Goal: Task Accomplishment & Management: Use online tool/utility

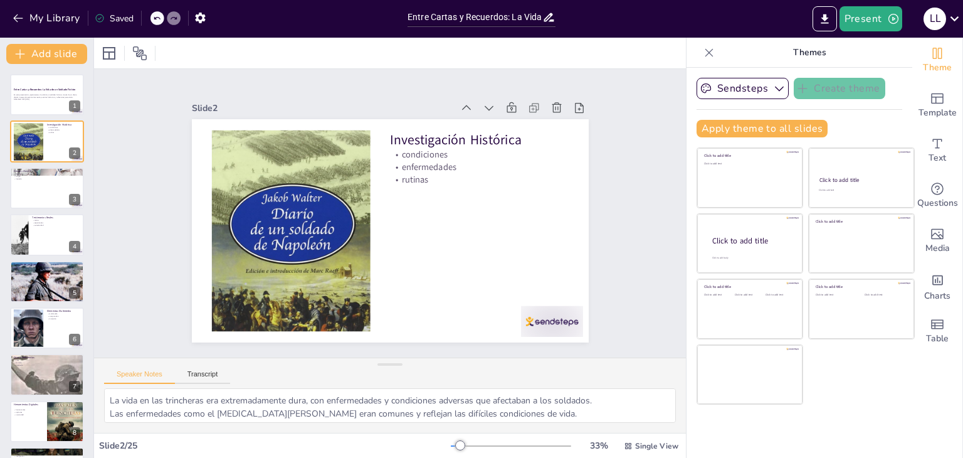
scroll to position [519, 0]
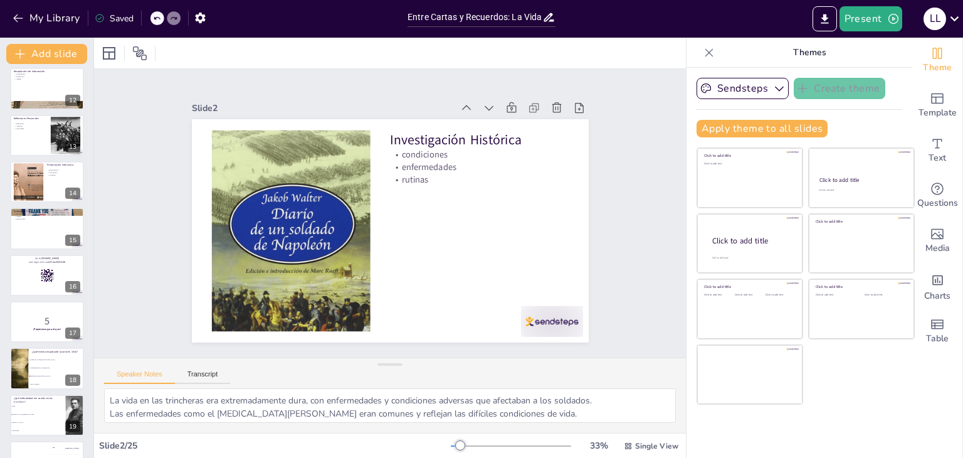
checkbox input "true"
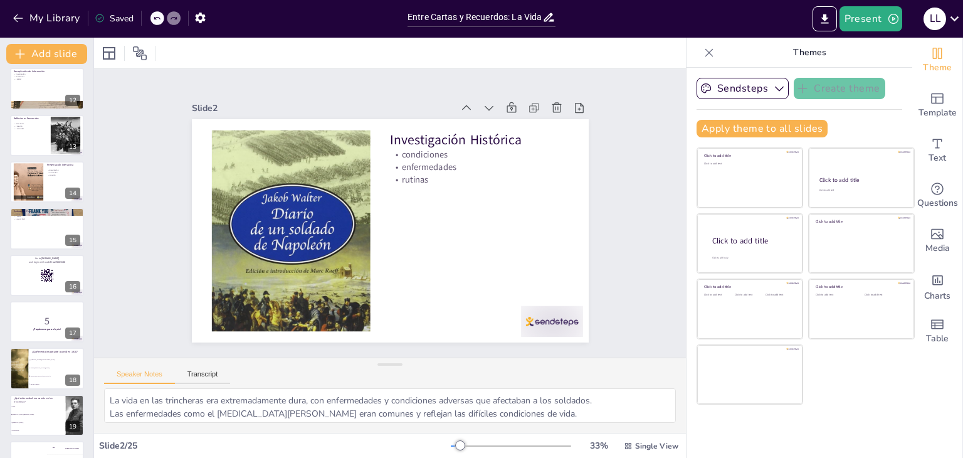
checkbox input "true"
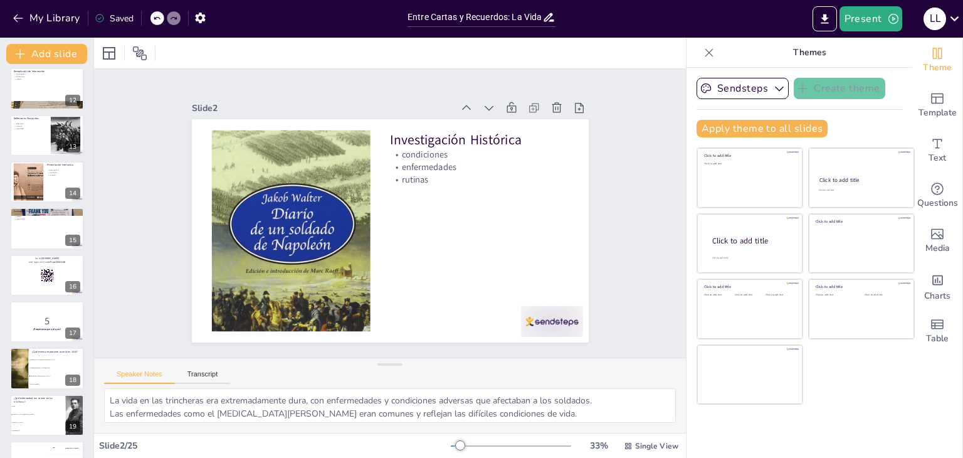
checkbox input "true"
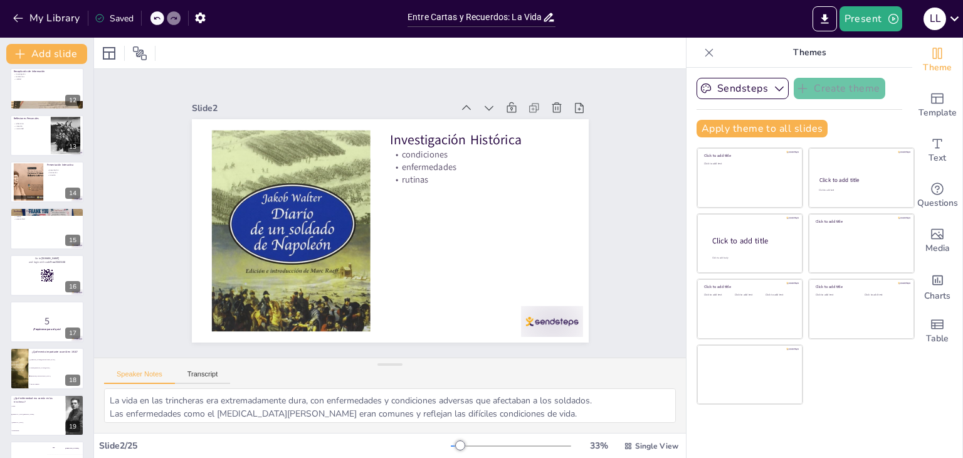
checkbox input "true"
